Goal: Obtain resource: Obtain resource

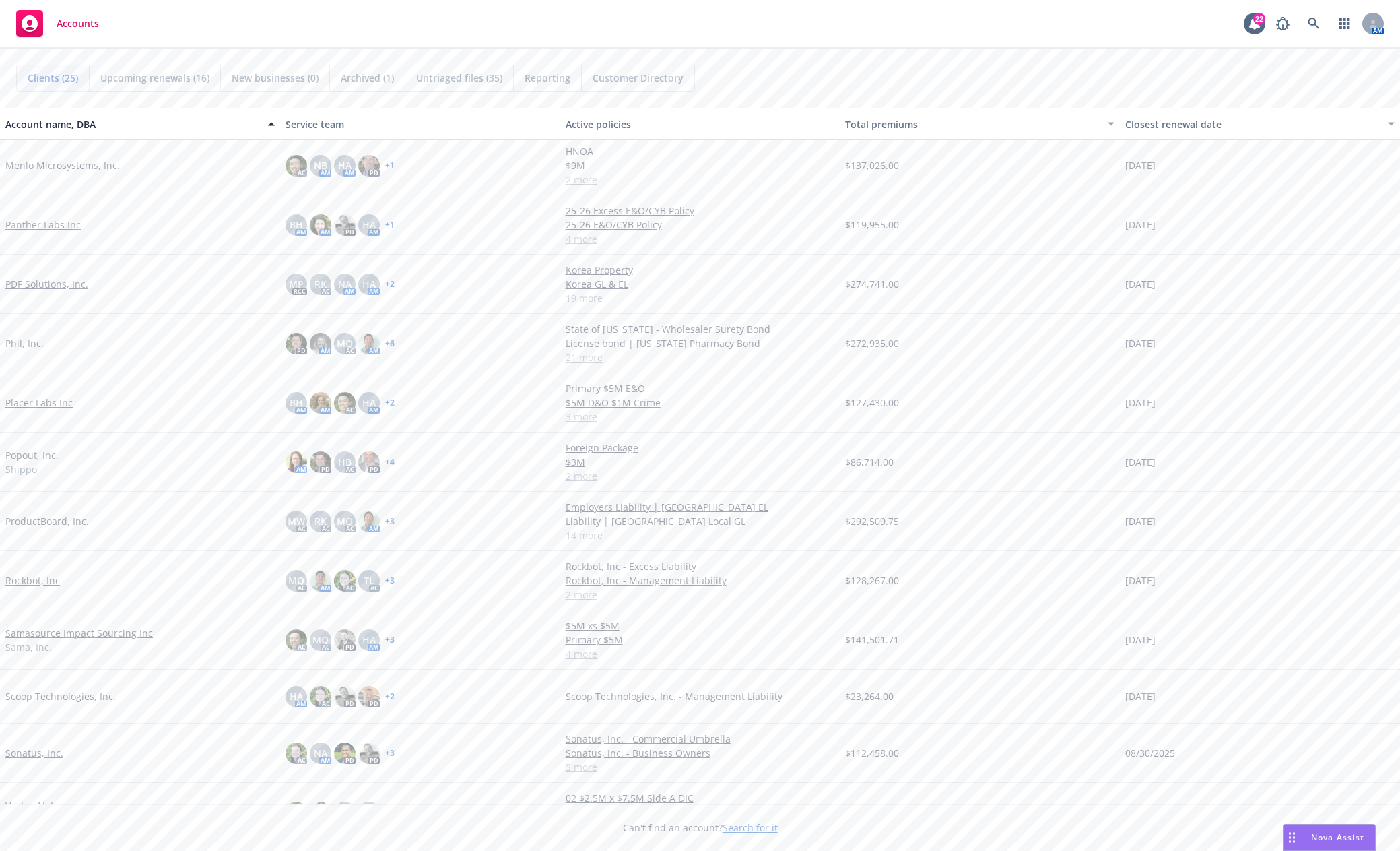
scroll to position [606, 0]
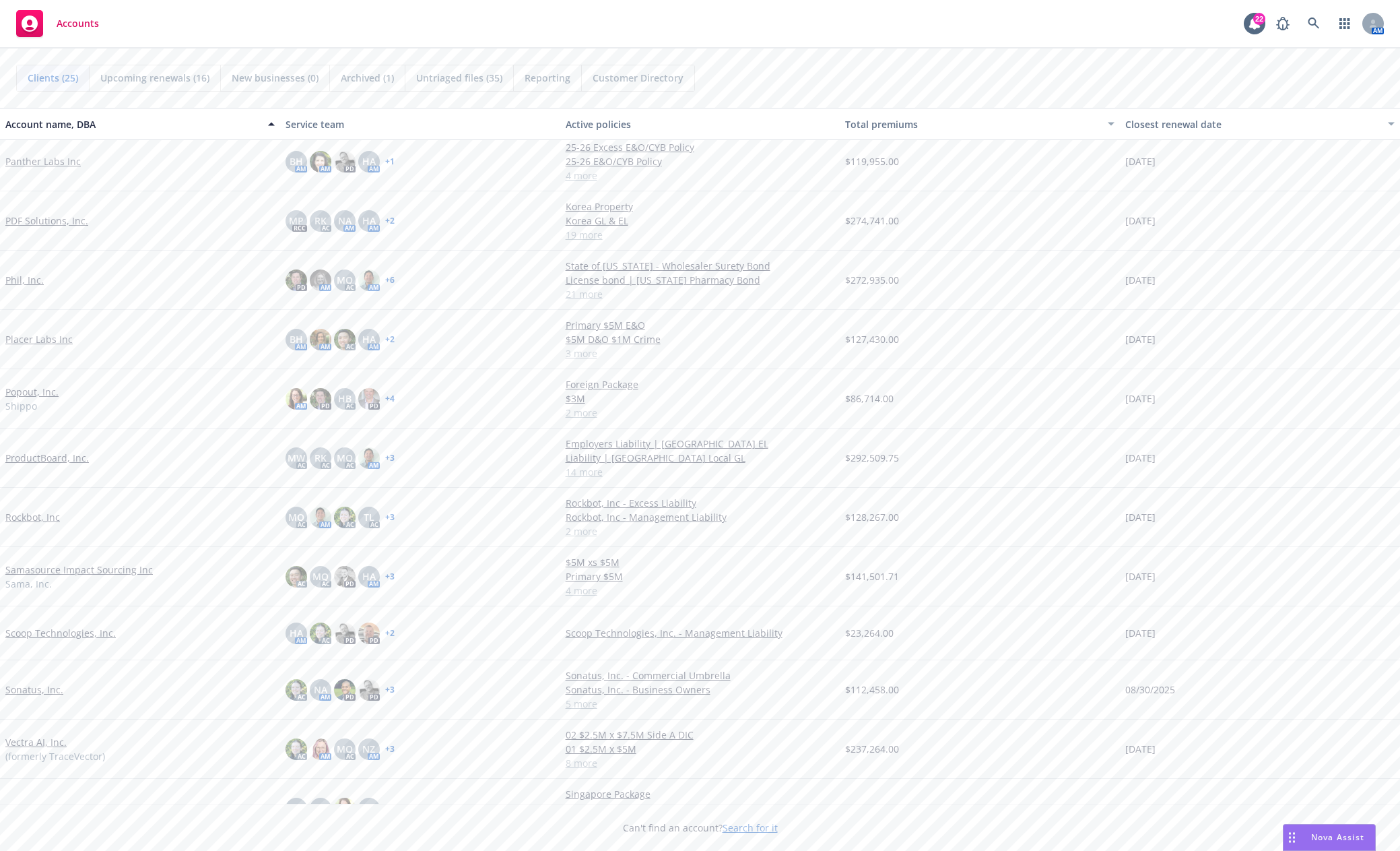
click at [46, 688] on link "Sonatus, Inc." at bounding box center [34, 689] width 58 height 14
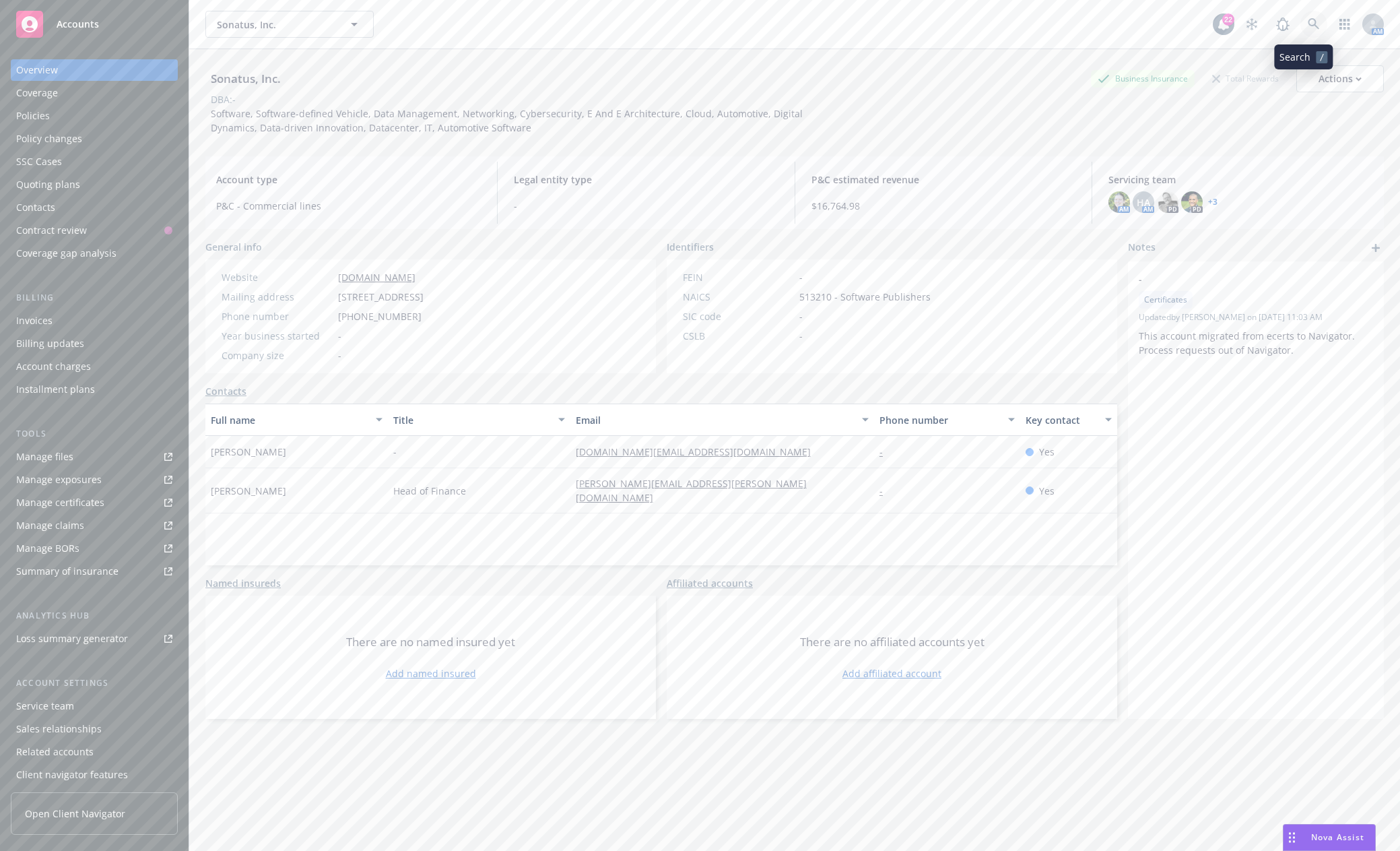
click at [1308, 22] on icon at bounding box center [1314, 24] width 12 height 12
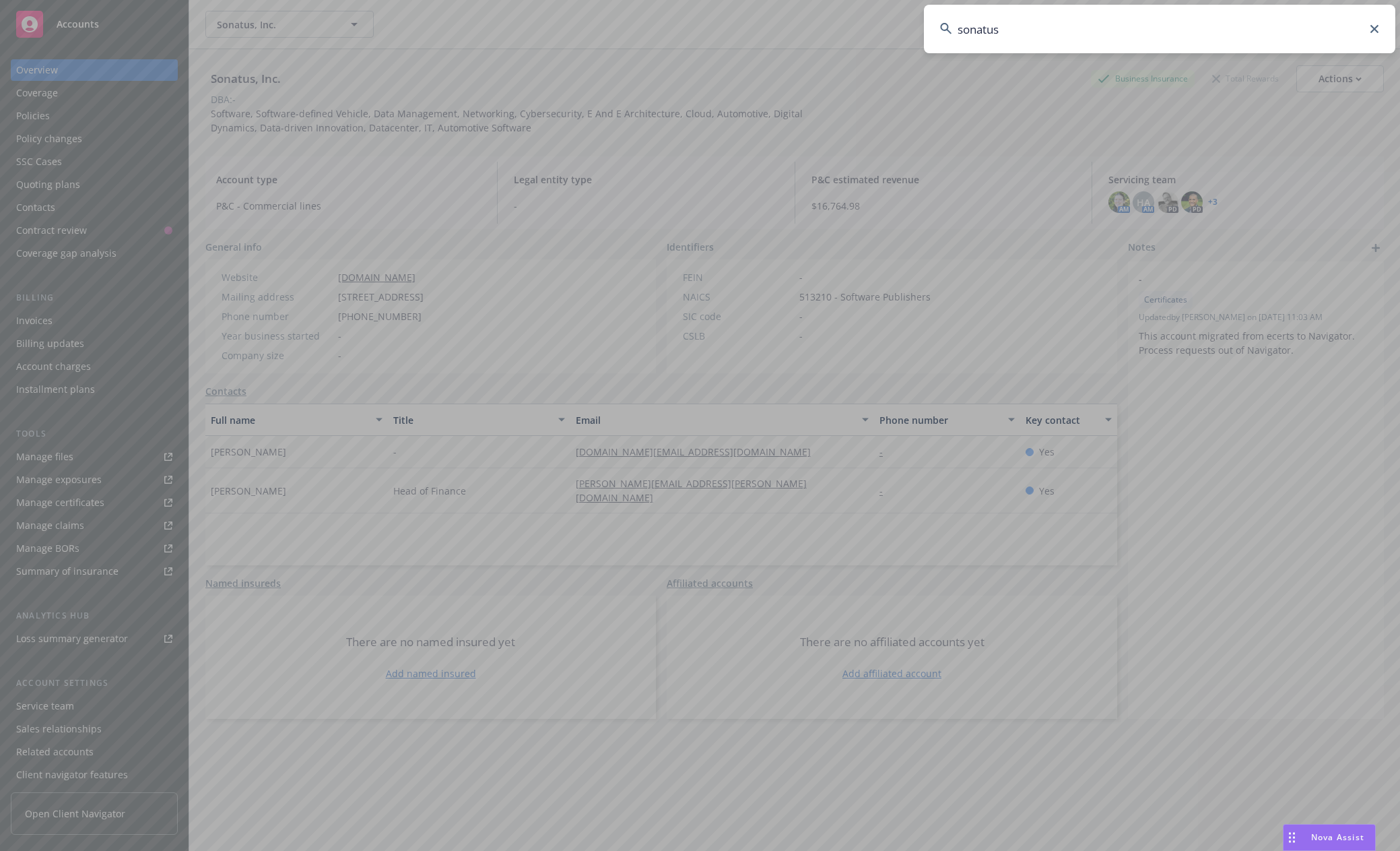
type input "sonatus"
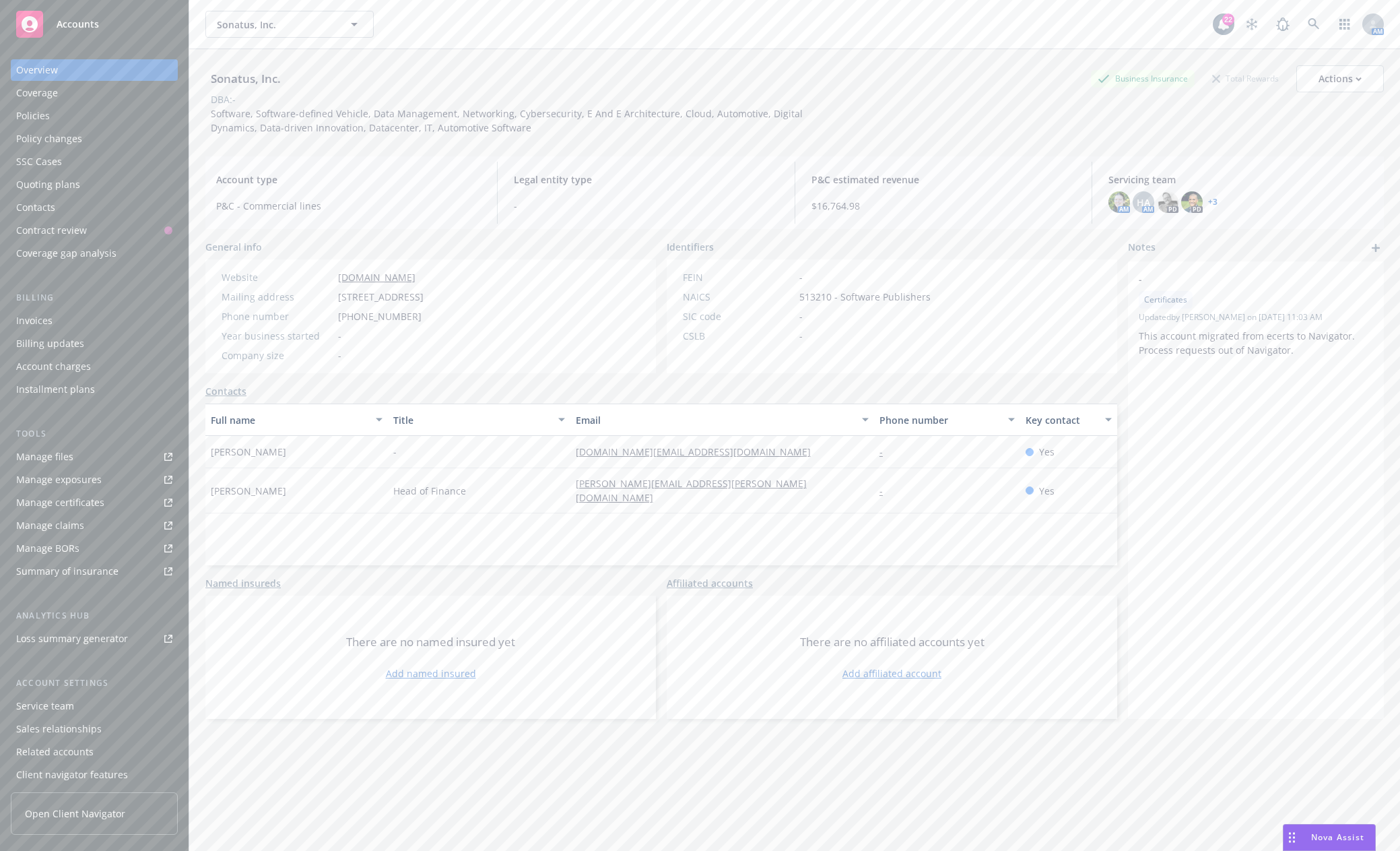
click at [54, 115] on div "Policies" at bounding box center [94, 116] width 156 height 22
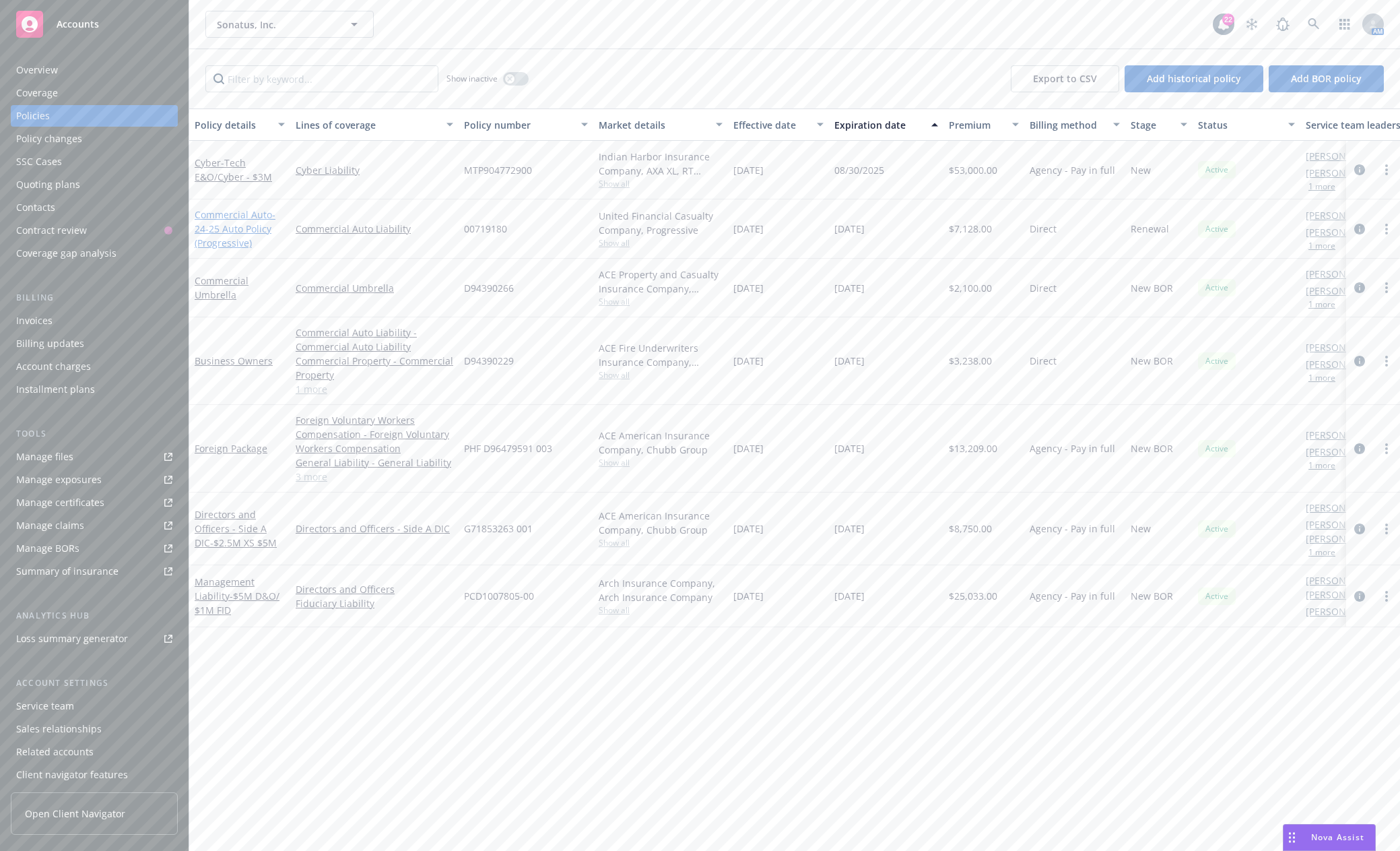
click at [266, 231] on span "- 24-25 Auto Policy (Progressive)" at bounding box center [235, 228] width 80 height 41
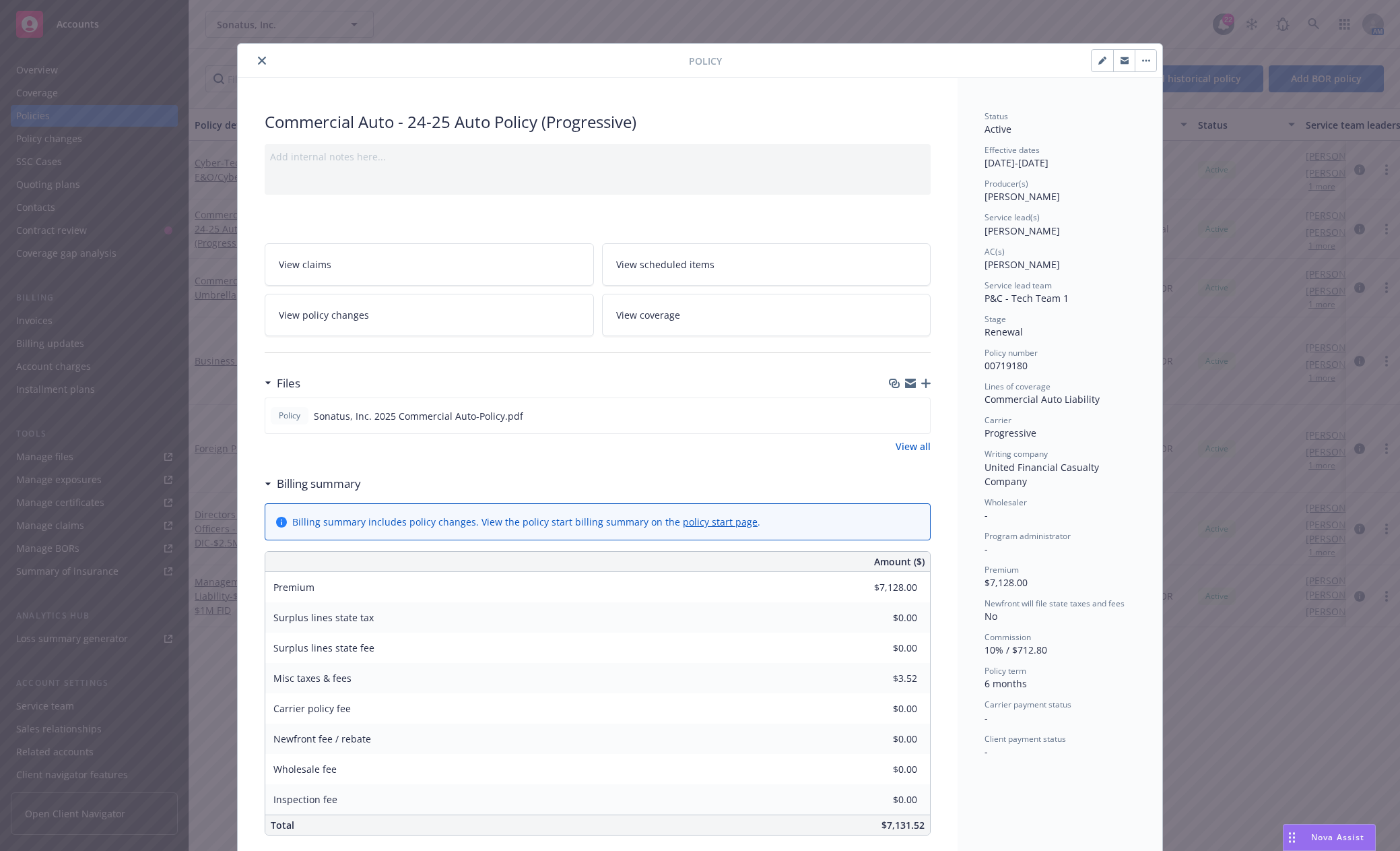
click at [259, 61] on icon "close" at bounding box center [262, 61] width 8 height 8
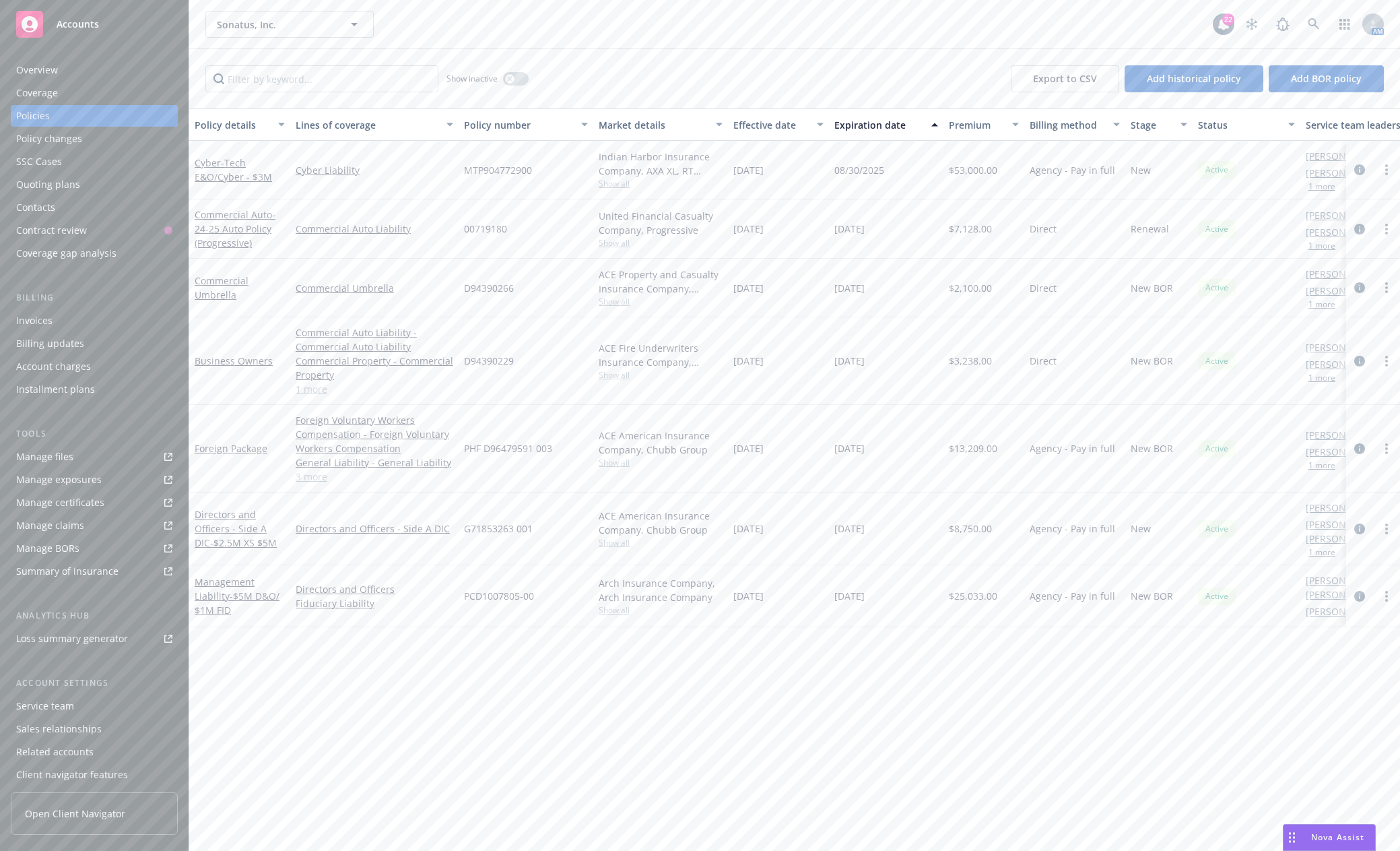
click at [63, 457] on div "Manage files" at bounding box center [44, 457] width 57 height 22
click at [71, 21] on span "Accounts" at bounding box center [77, 24] width 42 height 11
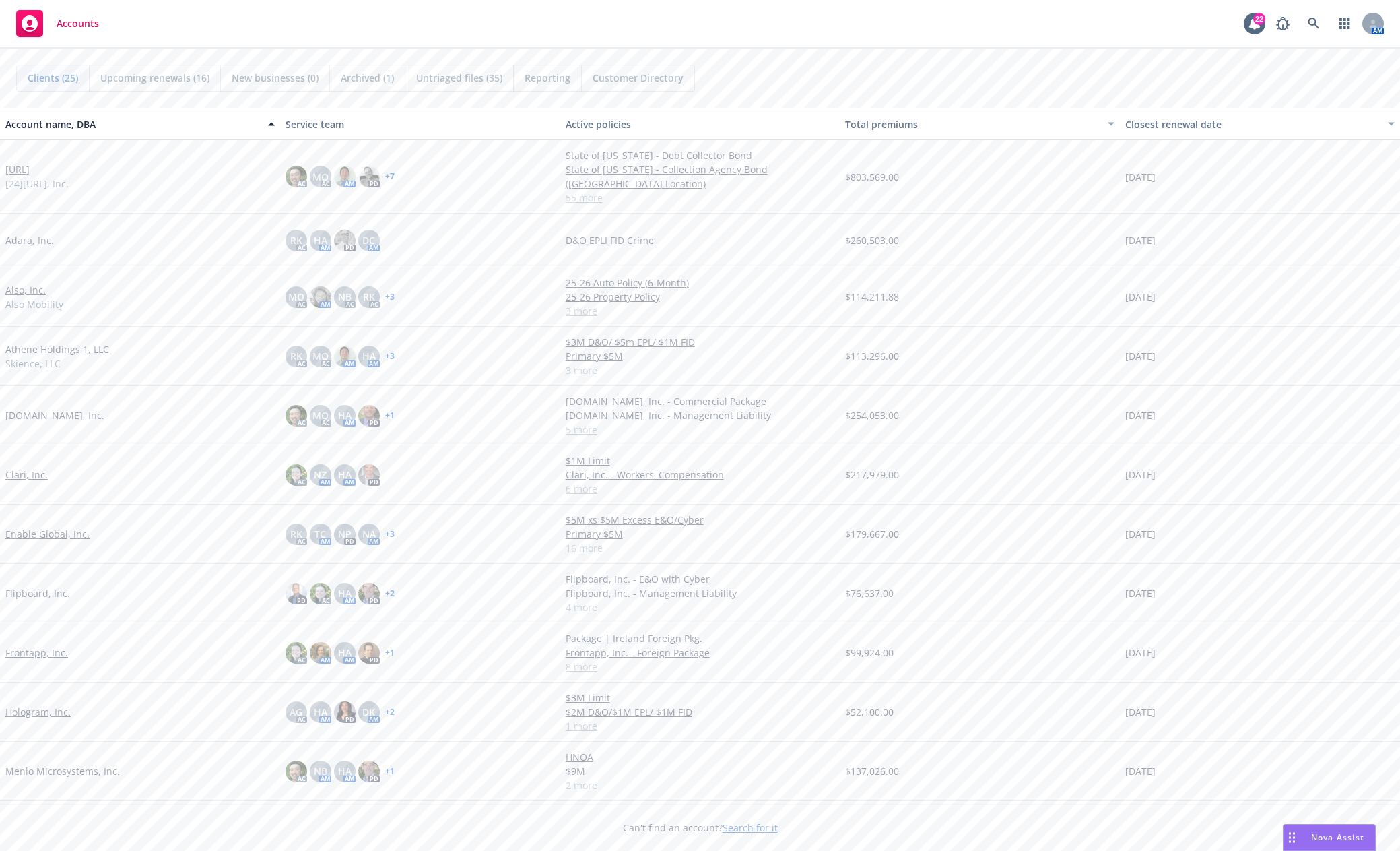
click at [22, 169] on link "[URL]" at bounding box center [17, 169] width 24 height 14
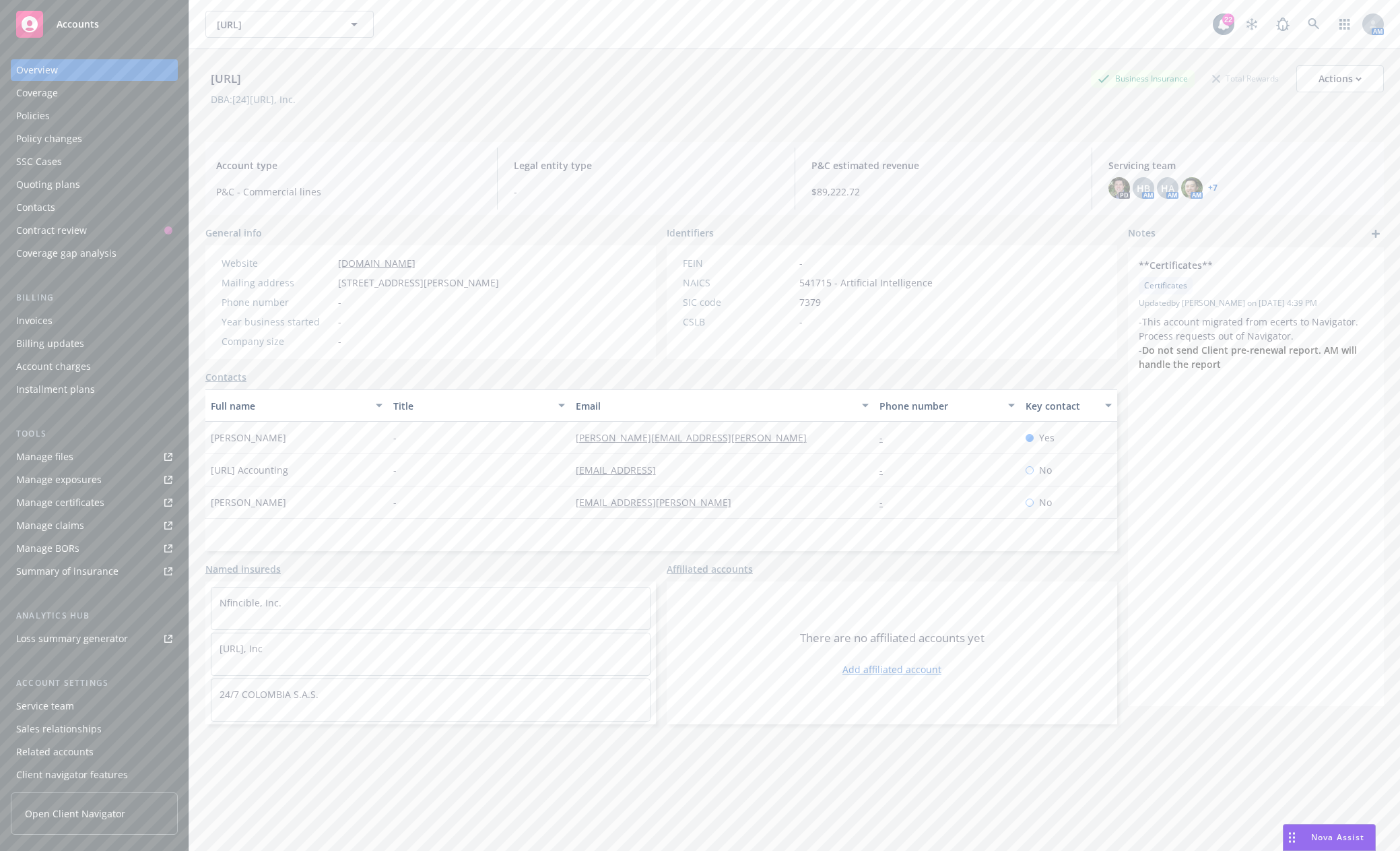
click at [52, 451] on div "Manage files" at bounding box center [44, 457] width 57 height 22
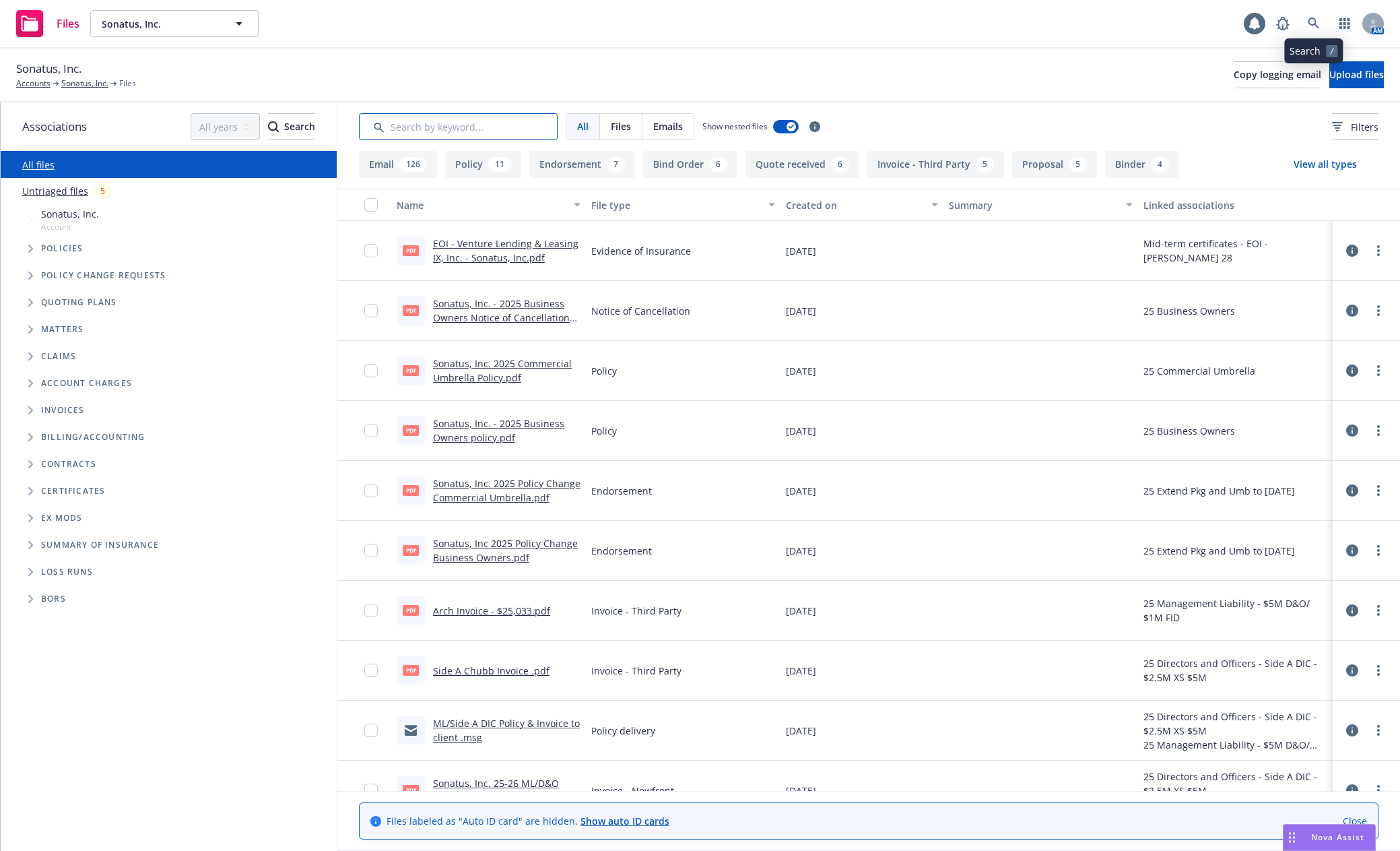
click at [495, 123] on input "Search by keyword..." at bounding box center [457, 126] width 198 height 27
type input "soi"
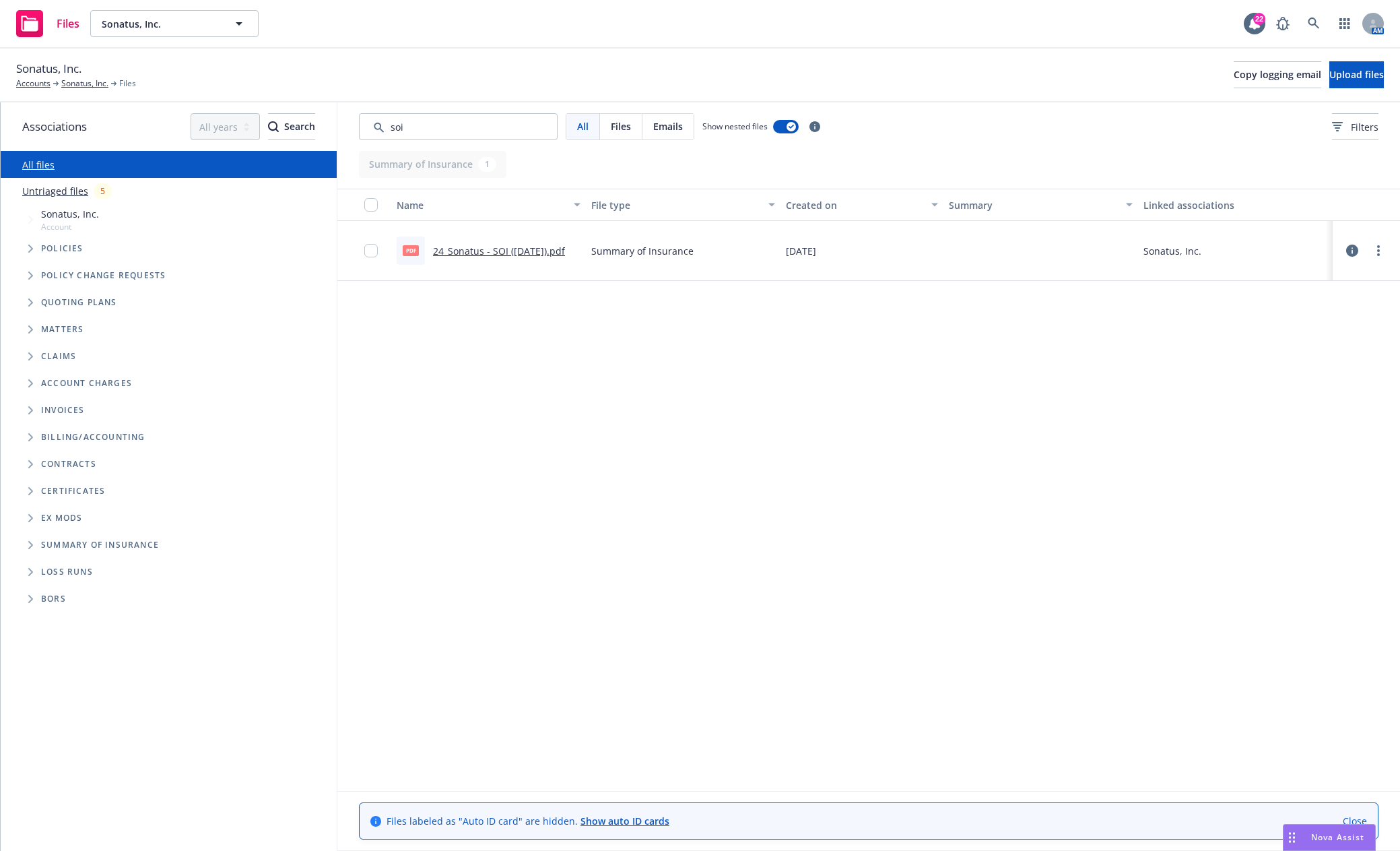
click at [543, 245] on link "24_Sonatus - SOI (1.29.2025).pdf" at bounding box center [499, 251] width 132 height 12
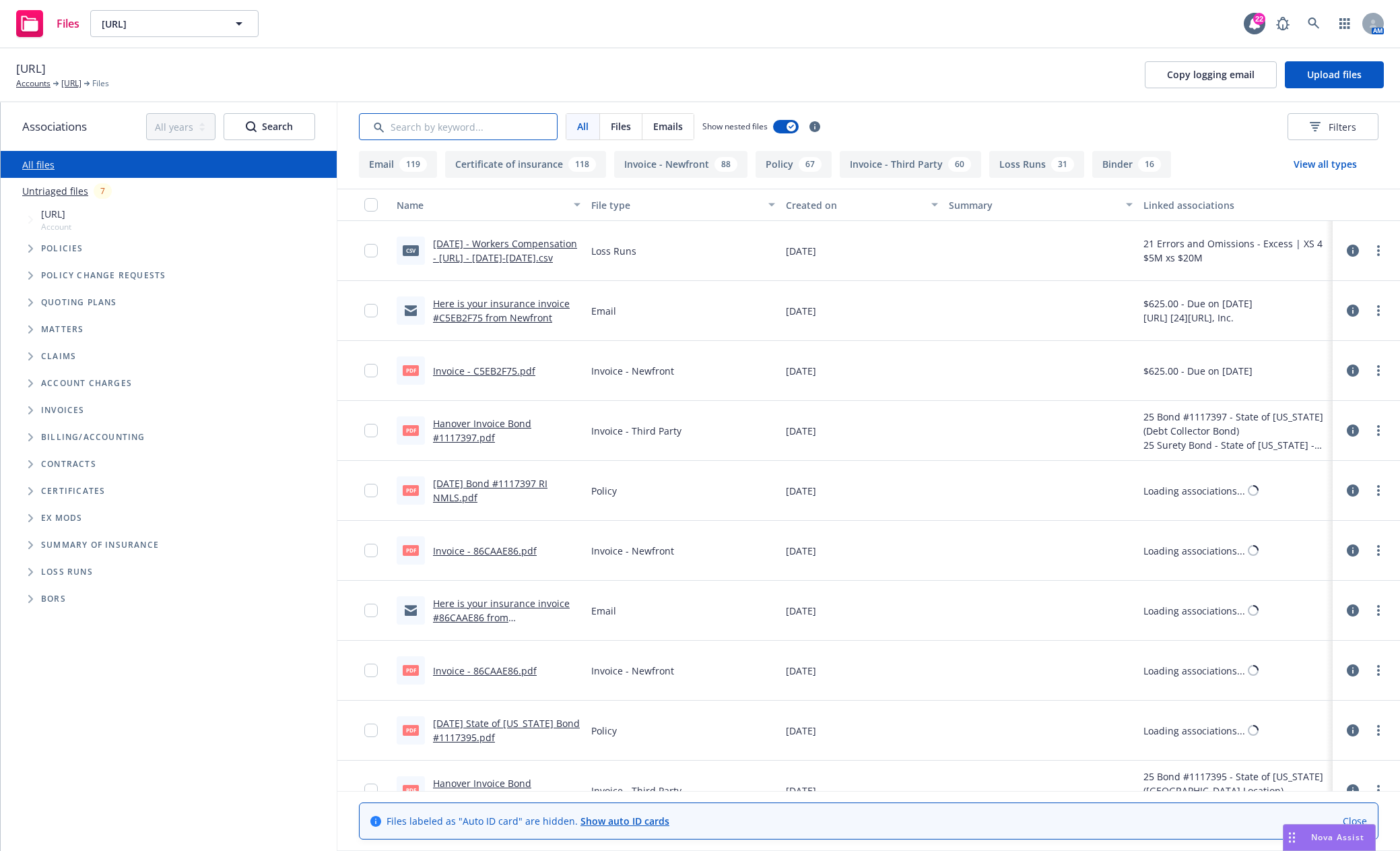
click at [457, 131] on input "Search by keyword..." at bounding box center [457, 126] width 198 height 27
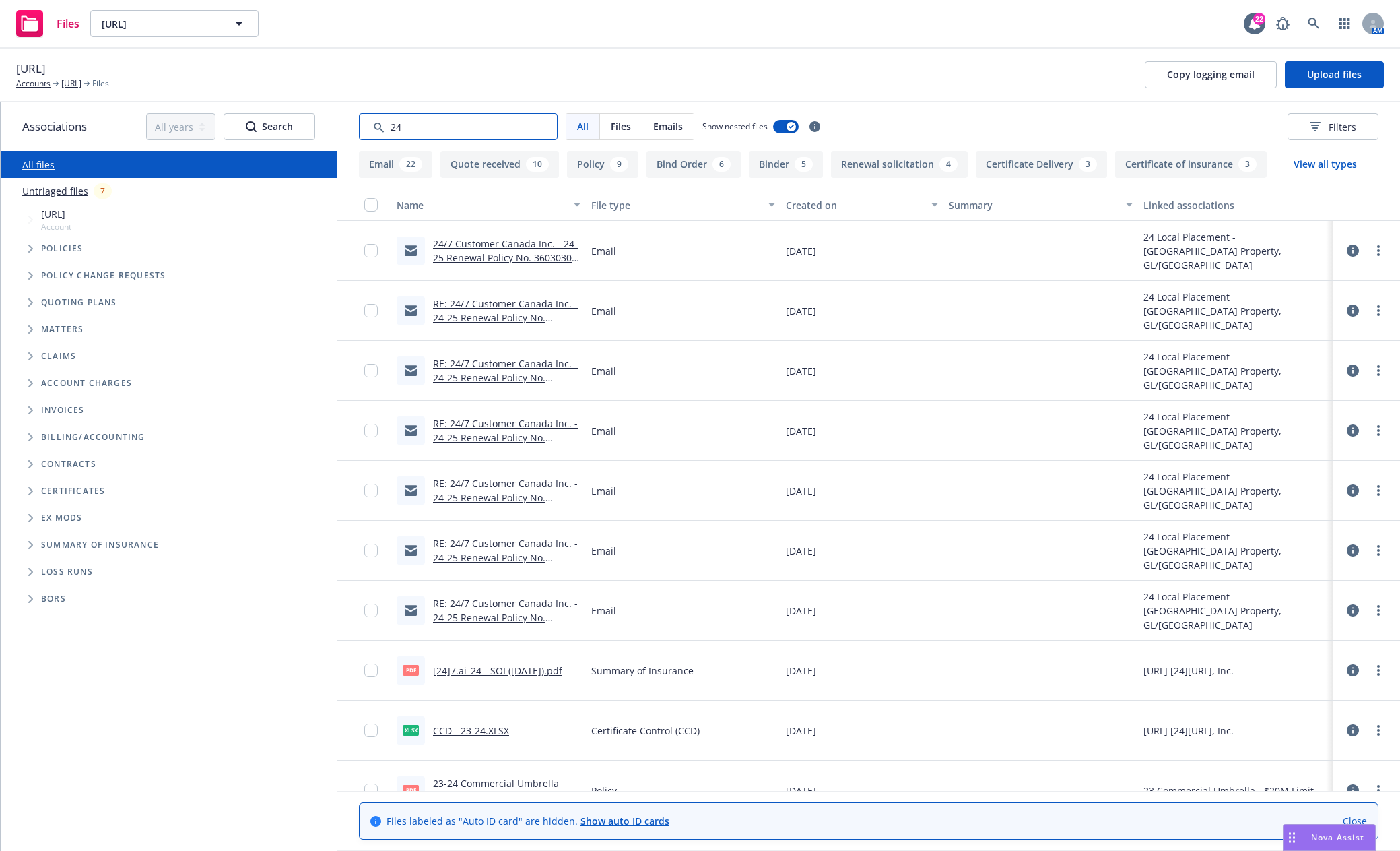
drag, startPoint x: 458, startPoint y: 133, endPoint x: 215, endPoint y: 141, distance: 243.1
click at [216, 141] on div "Associations All years 2027 2026 2025 2024 2023 2022 2021 2020 2019 2018 2017 2…" at bounding box center [700, 477] width 1399 height 749
type input "soi"
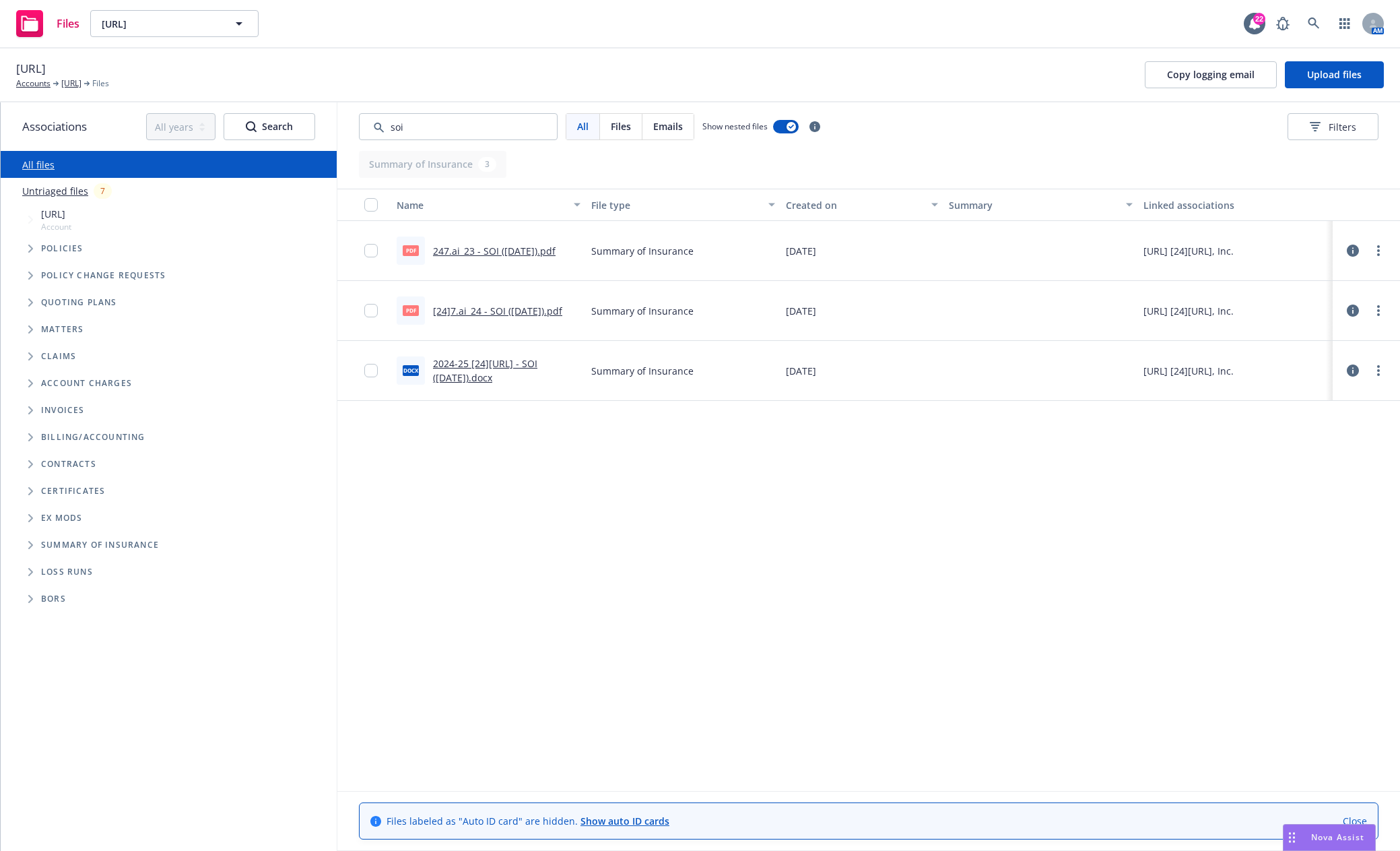
click at [513, 312] on link "[24]7.ai_24 - SOI (10.18.2024).pdf" at bounding box center [498, 311] width 129 height 12
